Goal: Navigation & Orientation: Find specific page/section

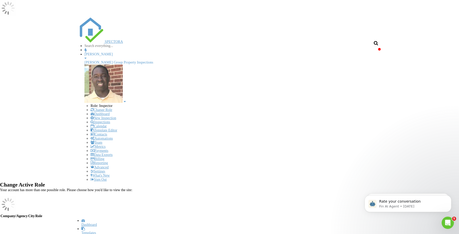
click at [81, 223] on div "Dashboard" at bounding box center [232, 225] width 302 height 4
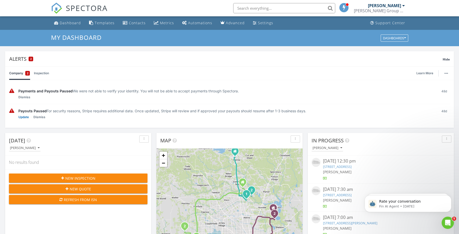
scroll to position [1, 0]
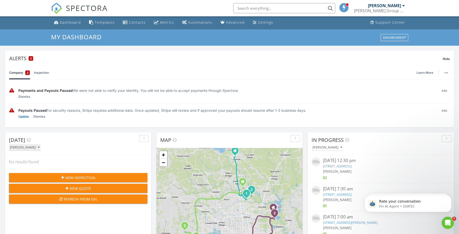
click at [27, 149] on button "[PERSON_NAME]" at bounding box center [25, 147] width 32 height 7
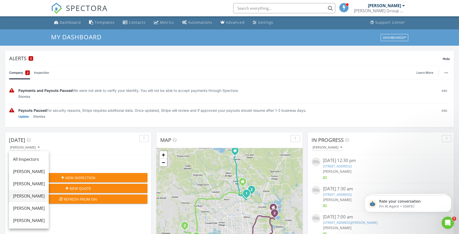
click at [26, 192] on link "[PERSON_NAME]" at bounding box center [29, 196] width 40 height 12
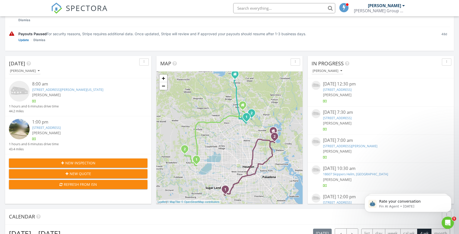
scroll to position [79, 0]
